Goal: Information Seeking & Learning: Learn about a topic

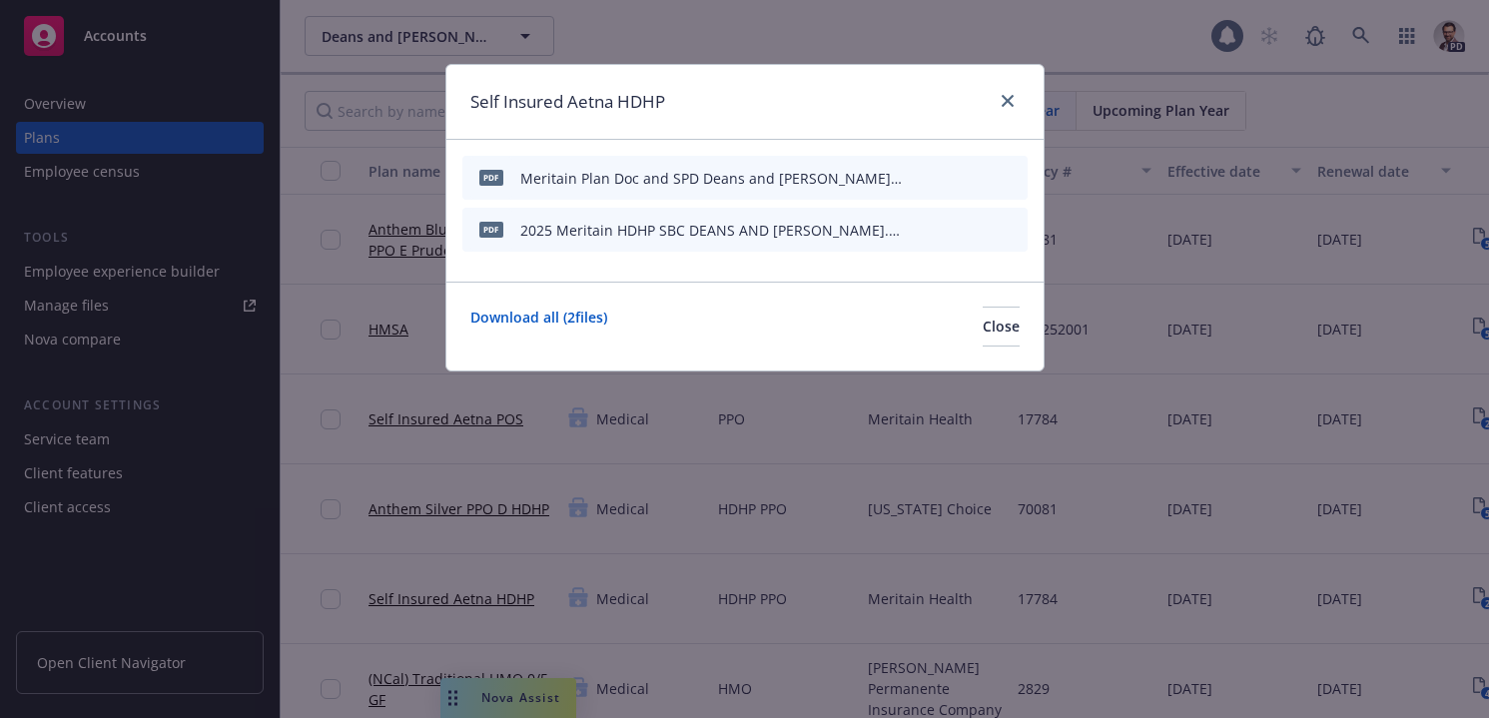
scroll to position [0, 120]
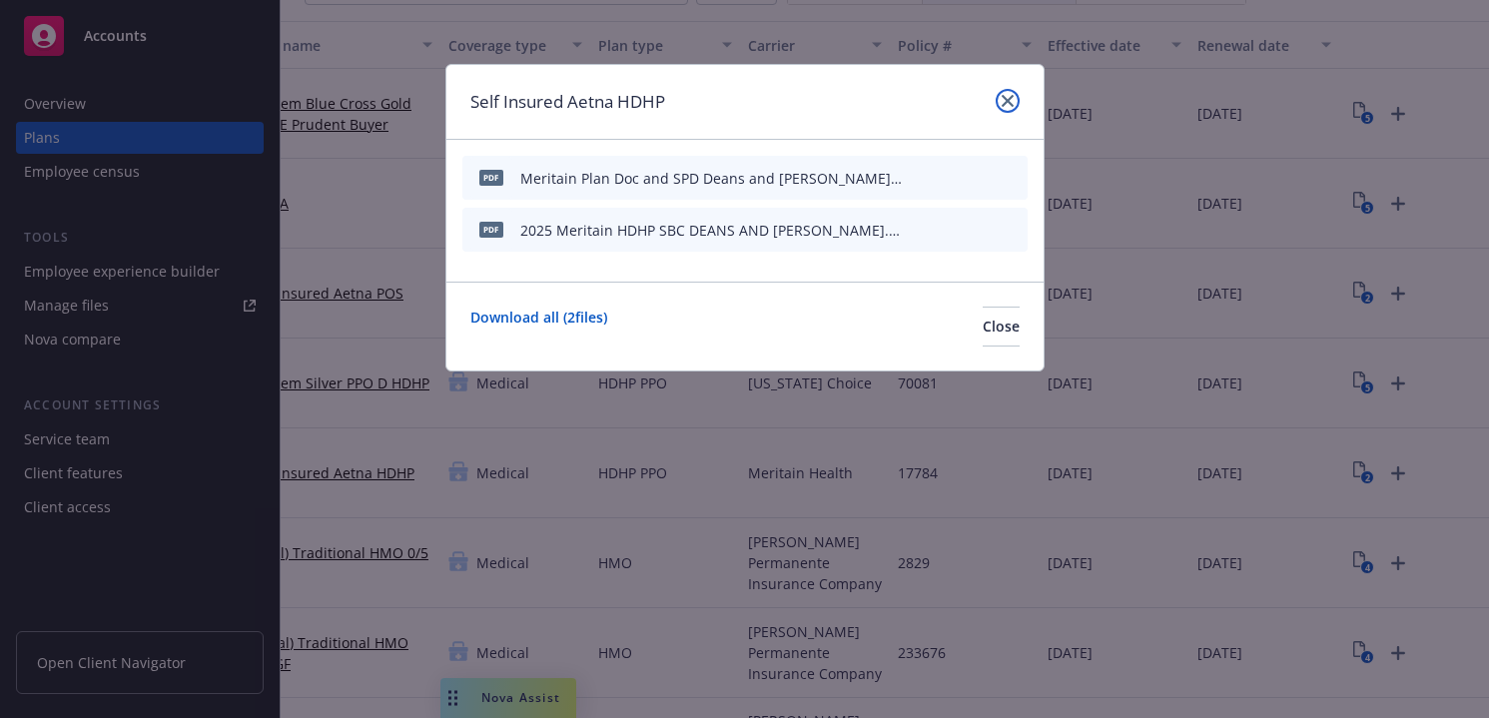
drag, startPoint x: 999, startPoint y: 97, endPoint x: 969, endPoint y: 102, distance: 31.4
click at [999, 97] on link "close" at bounding box center [1007, 101] width 24 height 24
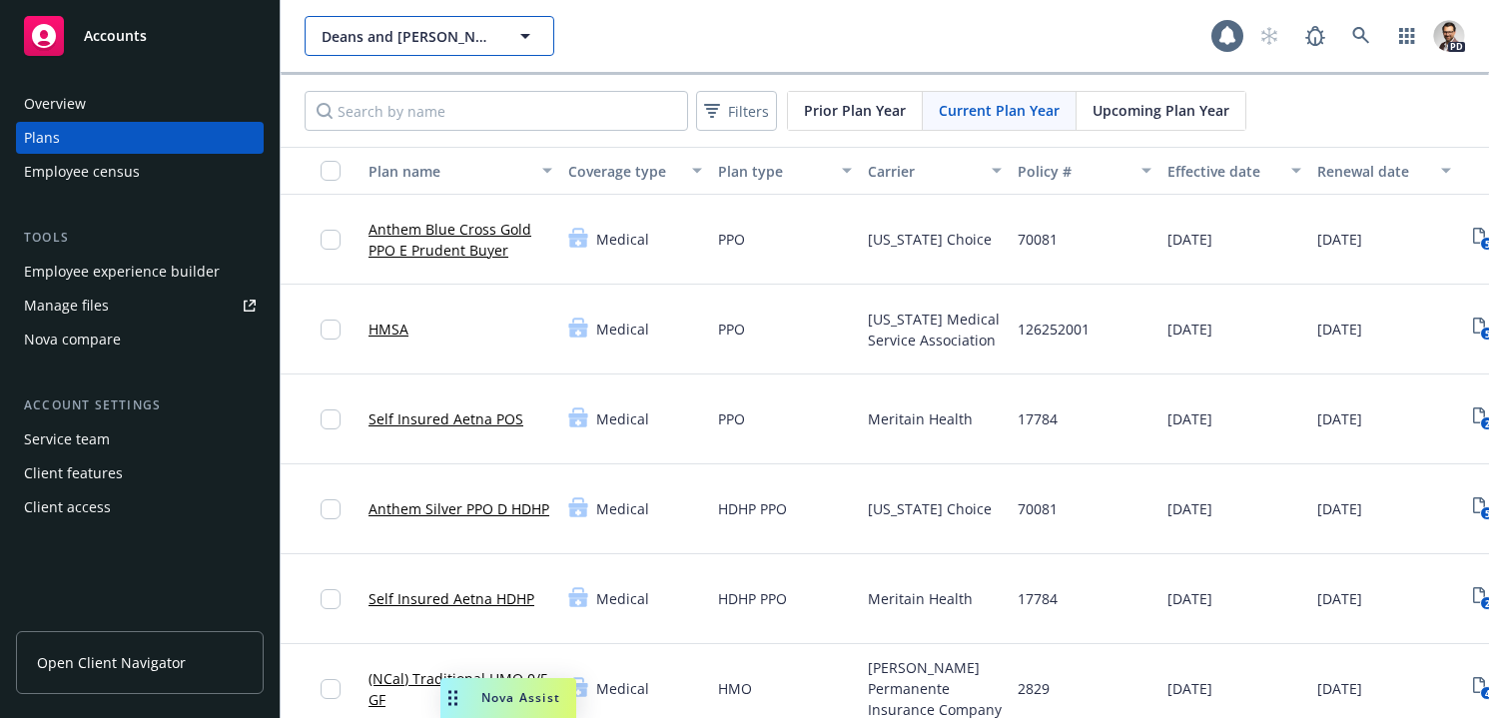
click at [418, 35] on span "Deans and [PERSON_NAME]" at bounding box center [408, 36] width 173 height 21
type input "caylen"
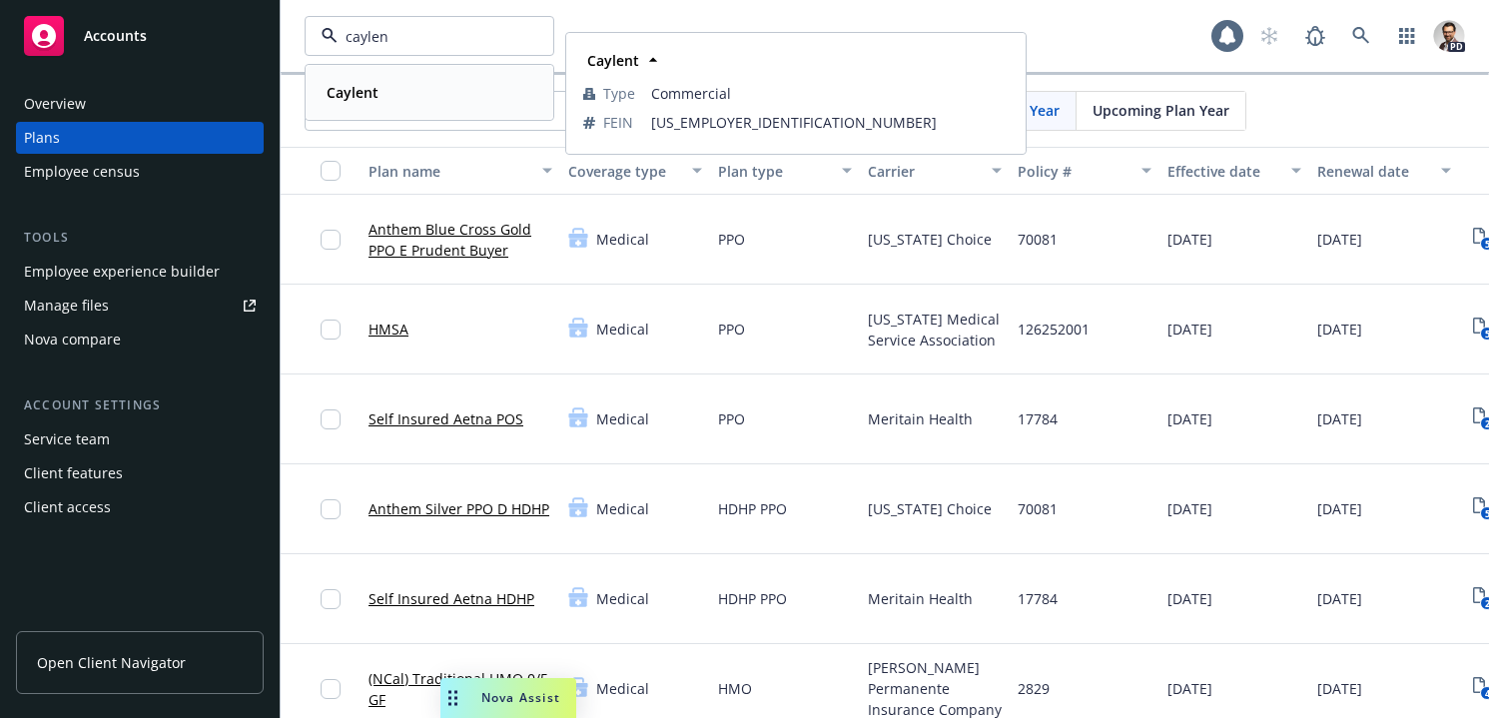
click at [394, 89] on div "Caylent" at bounding box center [430, 92] width 222 height 29
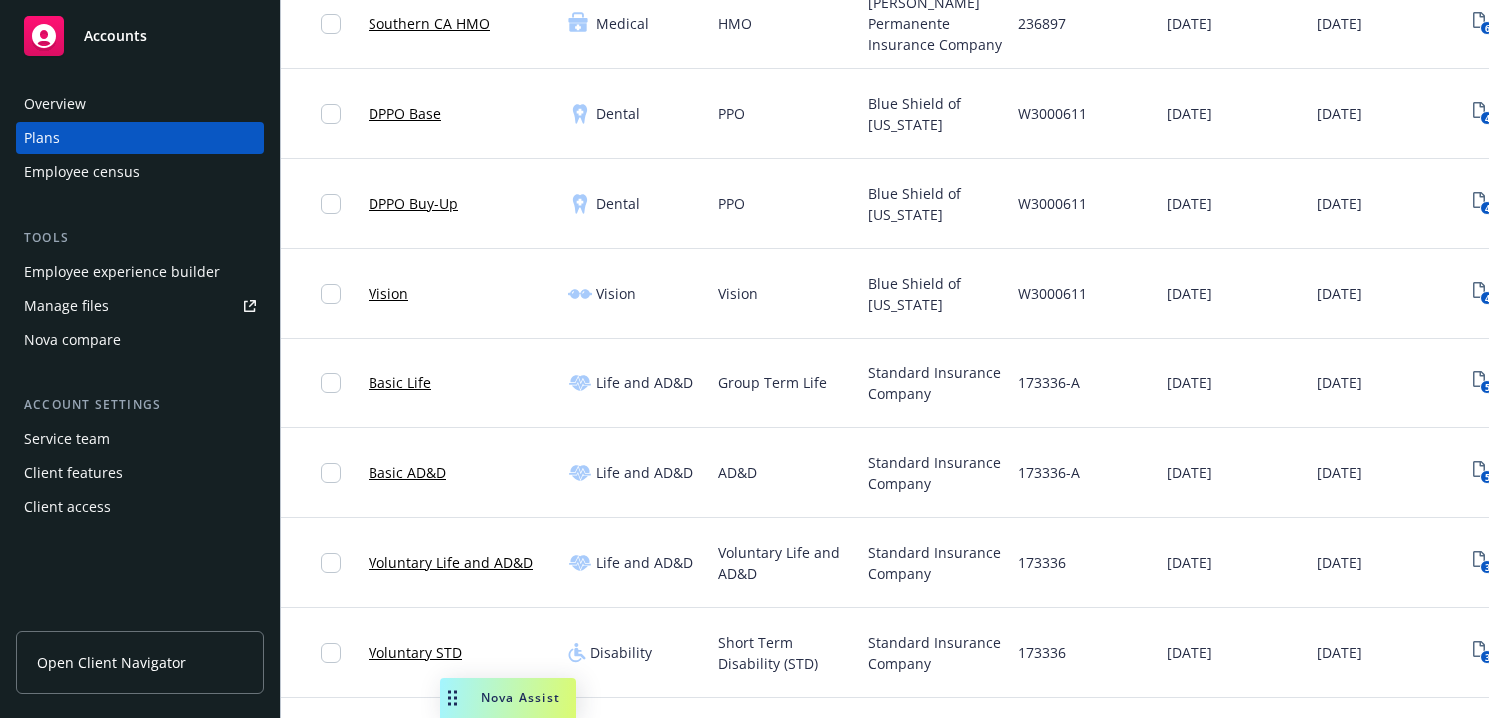
scroll to position [752, 0]
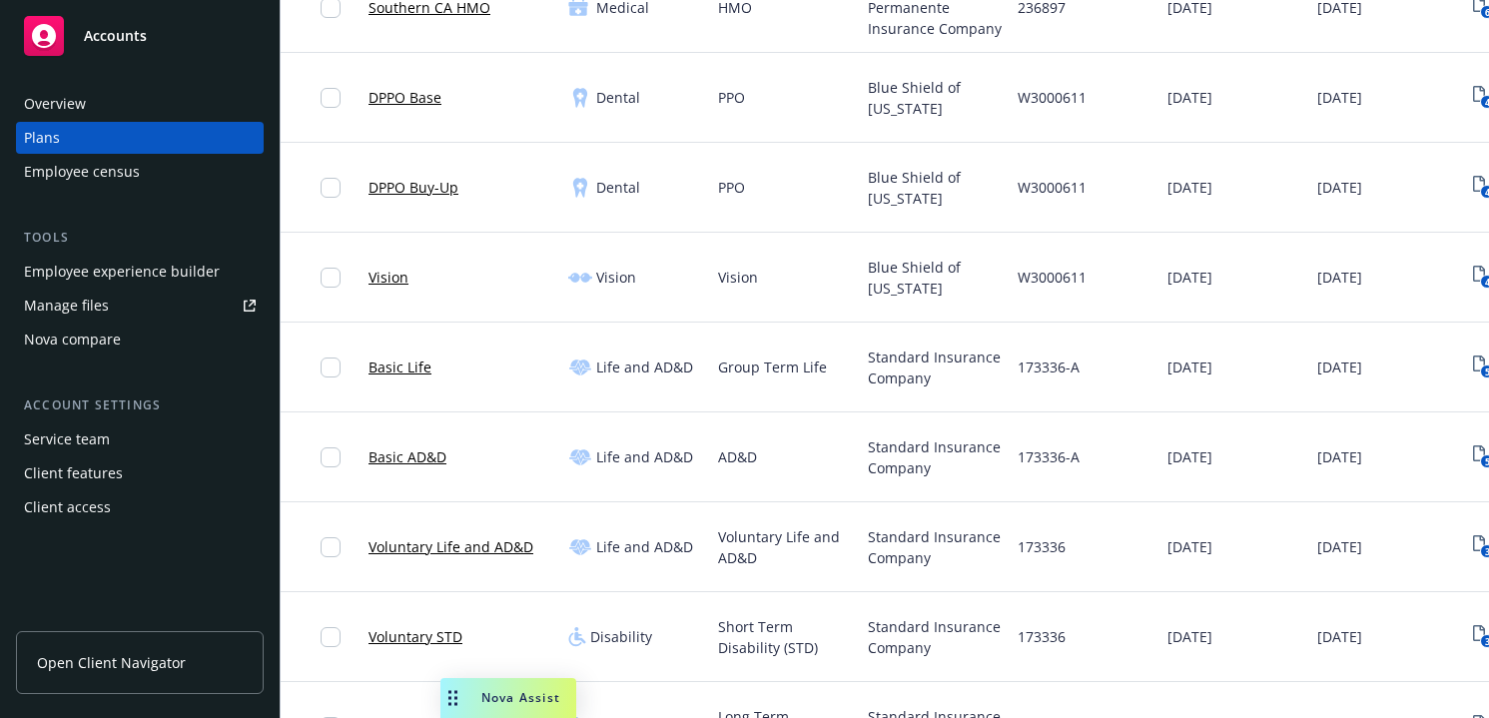
click at [414, 366] on link "Basic Life" at bounding box center [399, 366] width 63 height 21
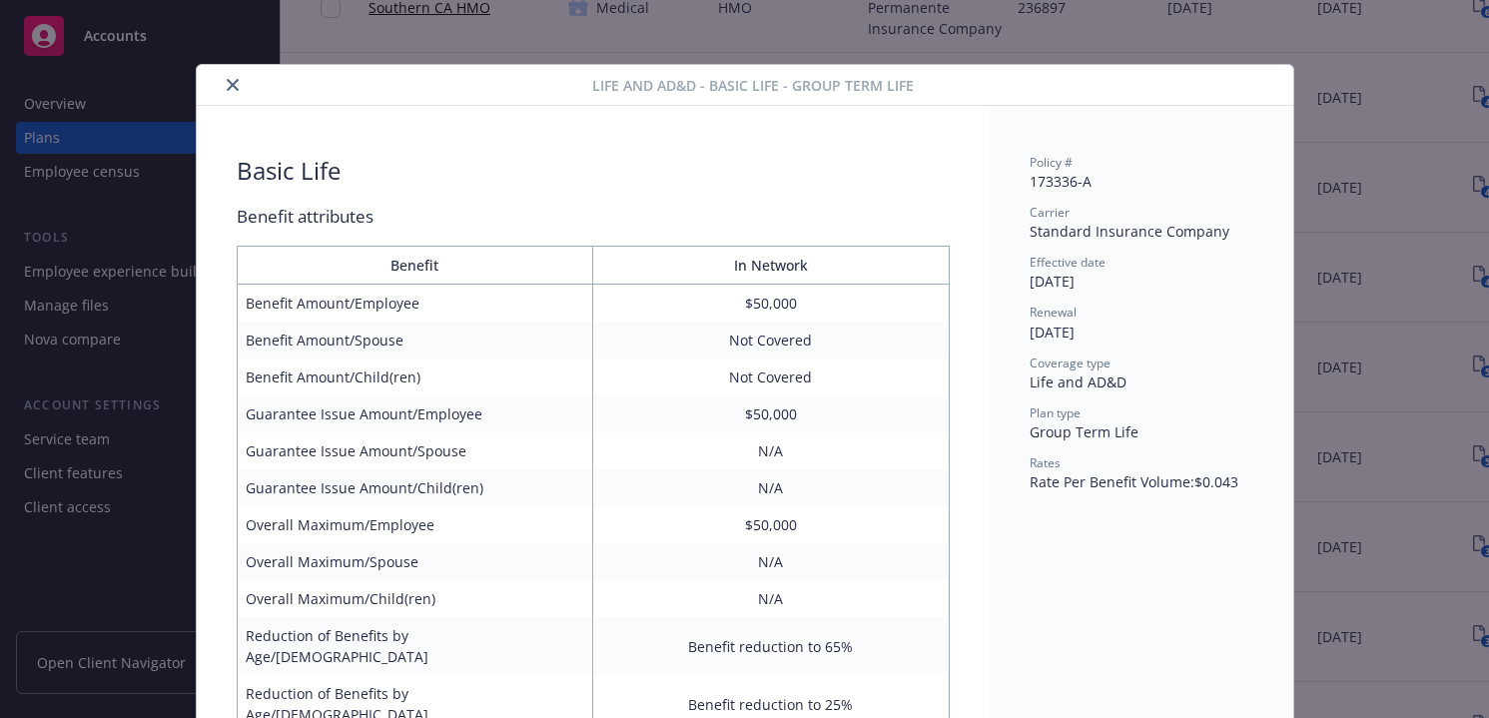
scroll to position [60, 0]
